Goal: Task Accomplishment & Management: Use online tool/utility

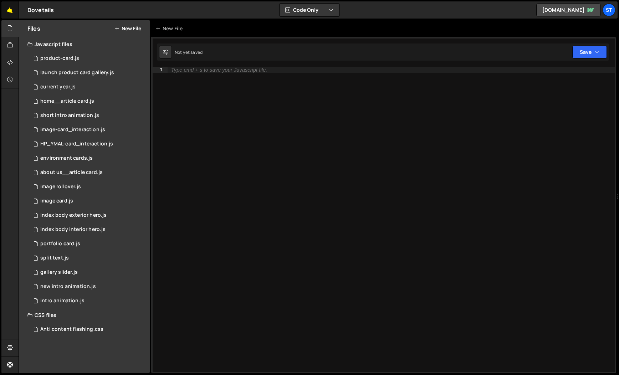
click at [13, 8] on link "🤙" at bounding box center [9, 9] width 17 height 17
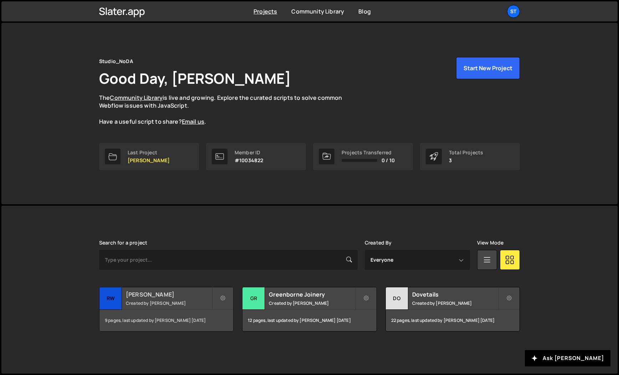
click at [182, 302] on small "Created by Kevin Davis" at bounding box center [169, 303] width 86 height 6
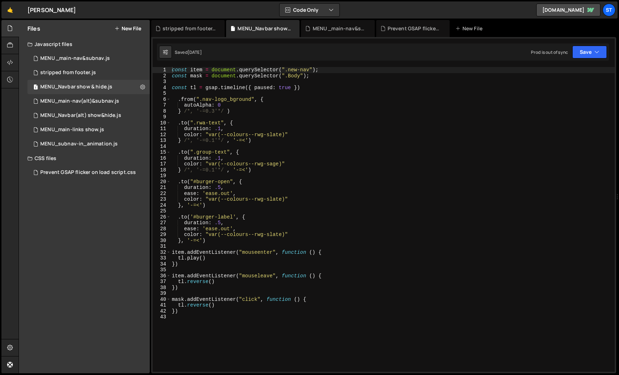
scroll to position [1529, 0]
click at [143, 72] on icon at bounding box center [142, 72] width 5 height 7
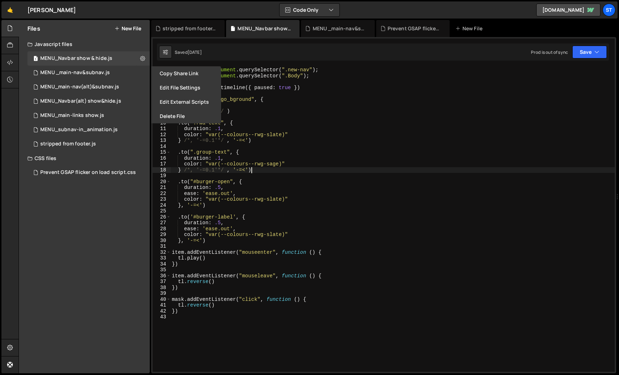
click at [346, 172] on div "const item = document . querySelector ( ".new-nav" ) ; const mask = document . …" at bounding box center [392, 225] width 444 height 317
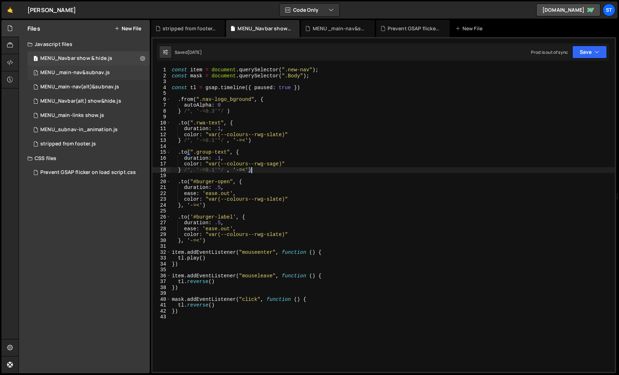
click at [95, 74] on div "MENU _main-nav&subnav.js" at bounding box center [75, 73] width 70 height 6
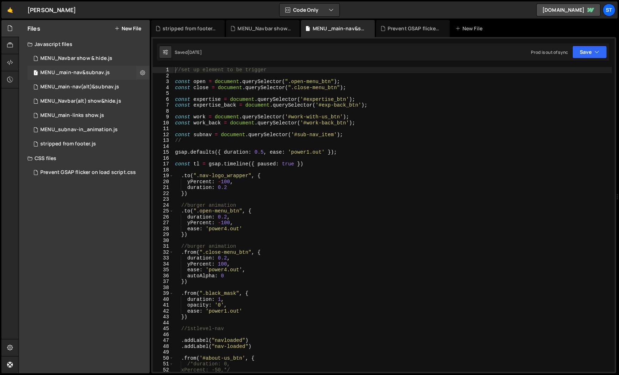
scroll to position [1979, 0]
click at [106, 57] on div "MENU_Navbar show & hide.js" at bounding box center [76, 58] width 72 height 6
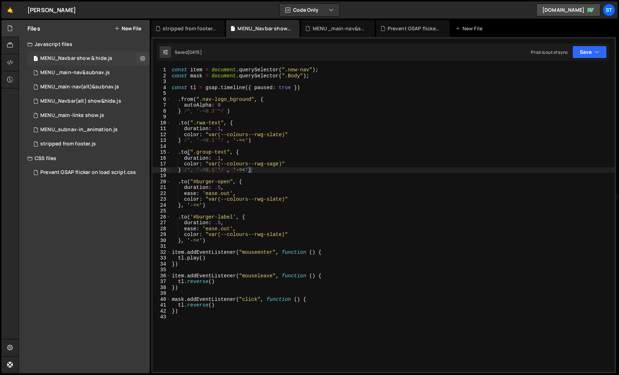
scroll to position [1529, 0]
click at [308, 71] on div "const item = document . querySelector ( ".new-nav" ) ; const mask = document . …" at bounding box center [392, 225] width 444 height 317
paste textarea "nav-logo_wrapper"
type textarea "const item = document.querySelector(".nav-logo_wrapper");"
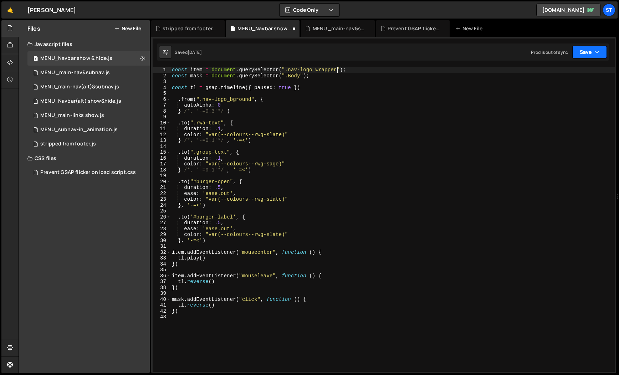
click at [588, 53] on button "Save" at bounding box center [589, 52] width 35 height 13
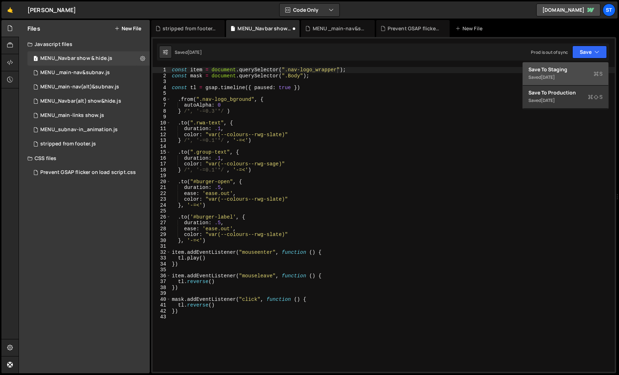
click at [561, 73] on div "Saved 4 days ago" at bounding box center [565, 77] width 74 height 9
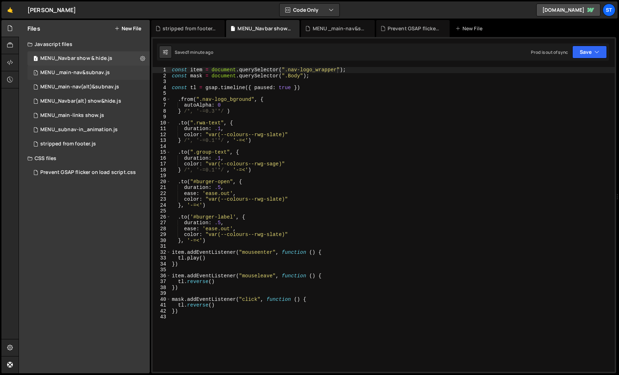
click at [94, 73] on div "MENU _main-nav&subnav.js" at bounding box center [75, 73] width 70 height 6
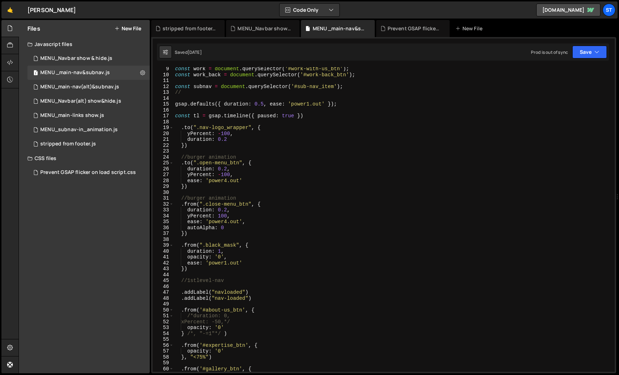
scroll to position [39, 0]
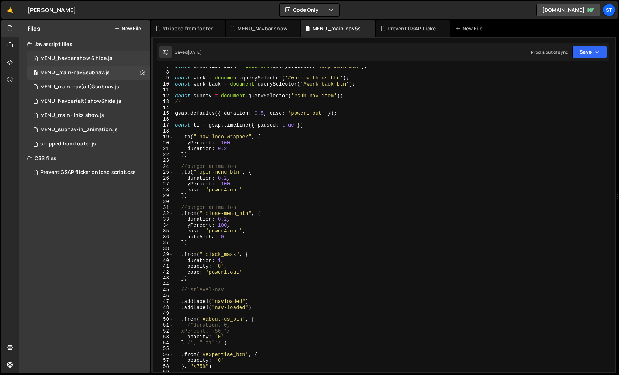
click at [96, 60] on div "MENU_Navbar show & hide.js" at bounding box center [76, 58] width 72 height 6
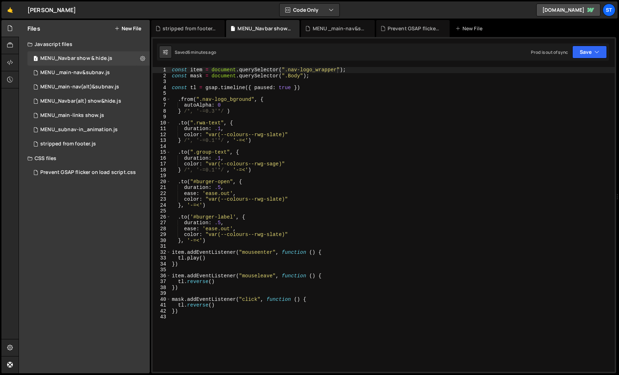
scroll to position [1529, 0]
click at [594, 53] on icon "button" at bounding box center [596, 51] width 5 height 7
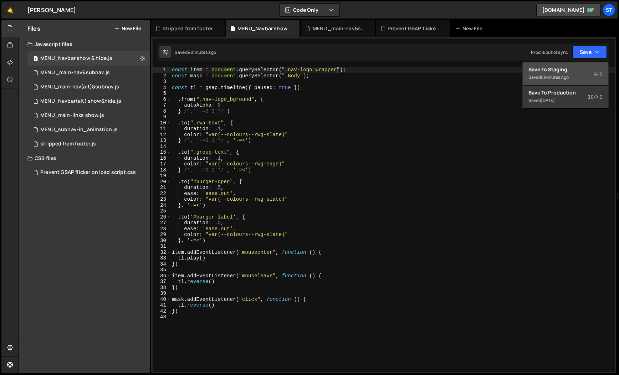
click at [555, 73] on div "Saved 6 minutes ago" at bounding box center [565, 77] width 74 height 9
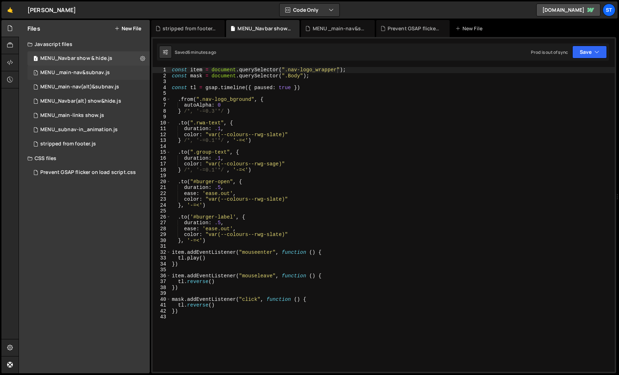
click at [83, 71] on div "MENU _main-nav&subnav.js" at bounding box center [75, 73] width 70 height 6
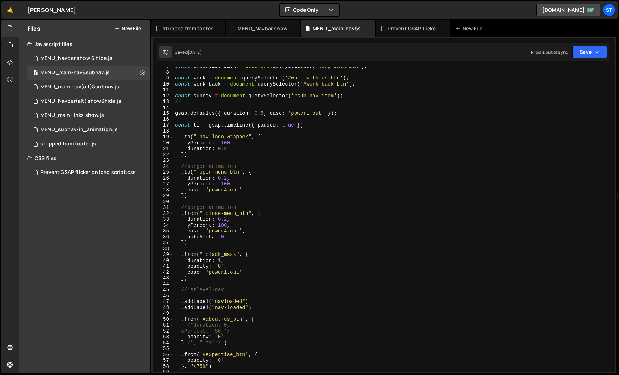
scroll to position [1979, 0]
click at [594, 52] on button "Save" at bounding box center [589, 52] width 35 height 13
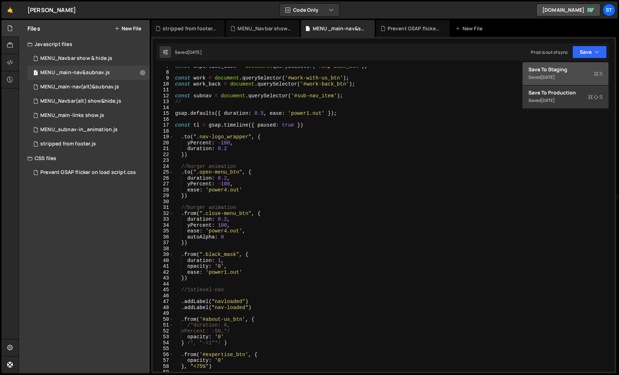
click at [561, 73] on div "Saved 4 days ago" at bounding box center [565, 77] width 74 height 9
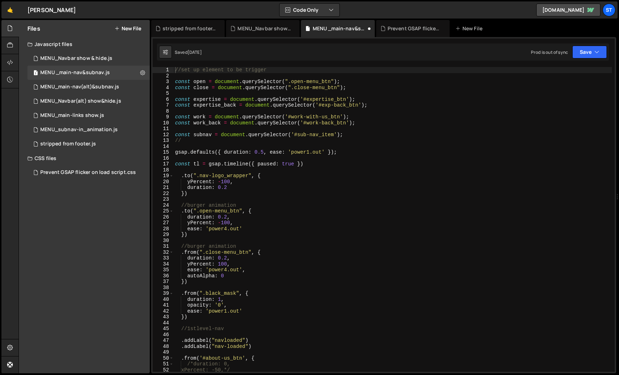
scroll to position [0, 0]
click at [105, 57] on div "MENU_Navbar show & hide.js" at bounding box center [76, 58] width 72 height 6
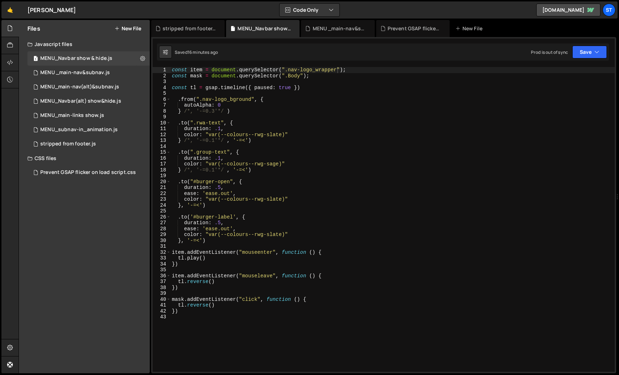
scroll to position [1529, 0]
click at [96, 72] on div "MENU _main-nav&subnav.js" at bounding box center [75, 73] width 70 height 6
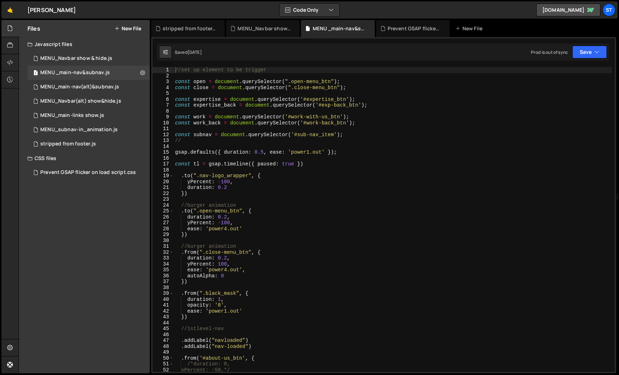
scroll to position [1979, 0]
